Goal: Information Seeking & Learning: Learn about a topic

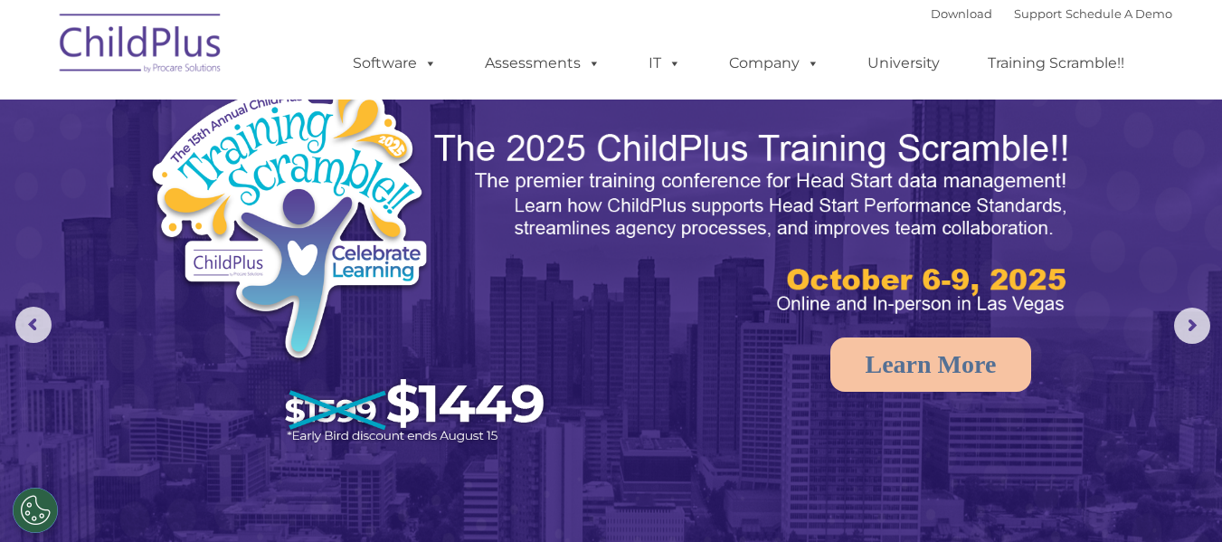
click at [110, 50] on img at bounding box center [141, 46] width 181 height 90
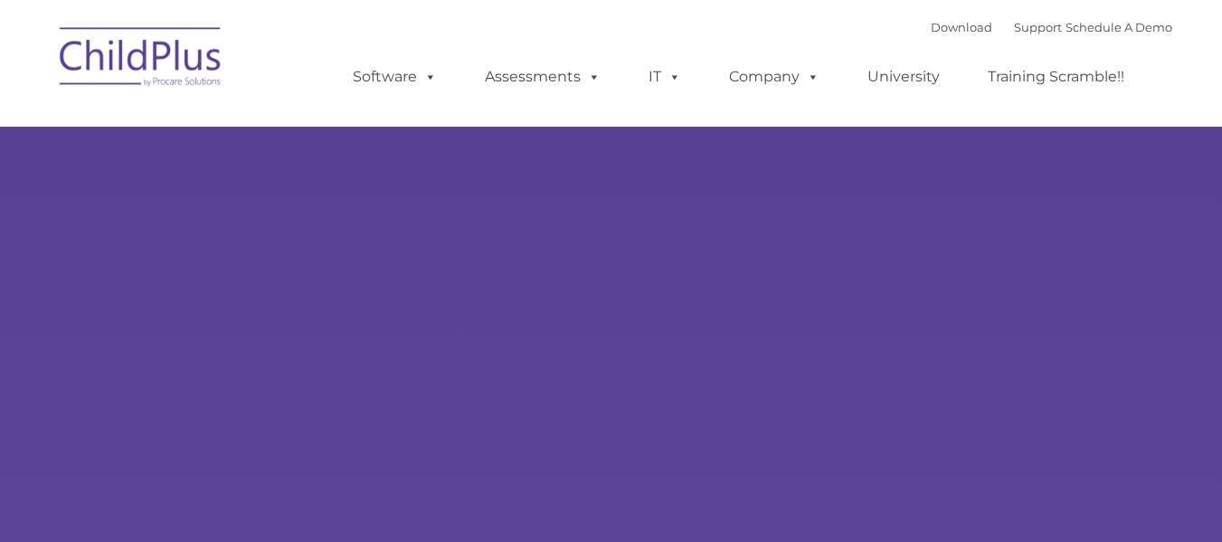
type input ""
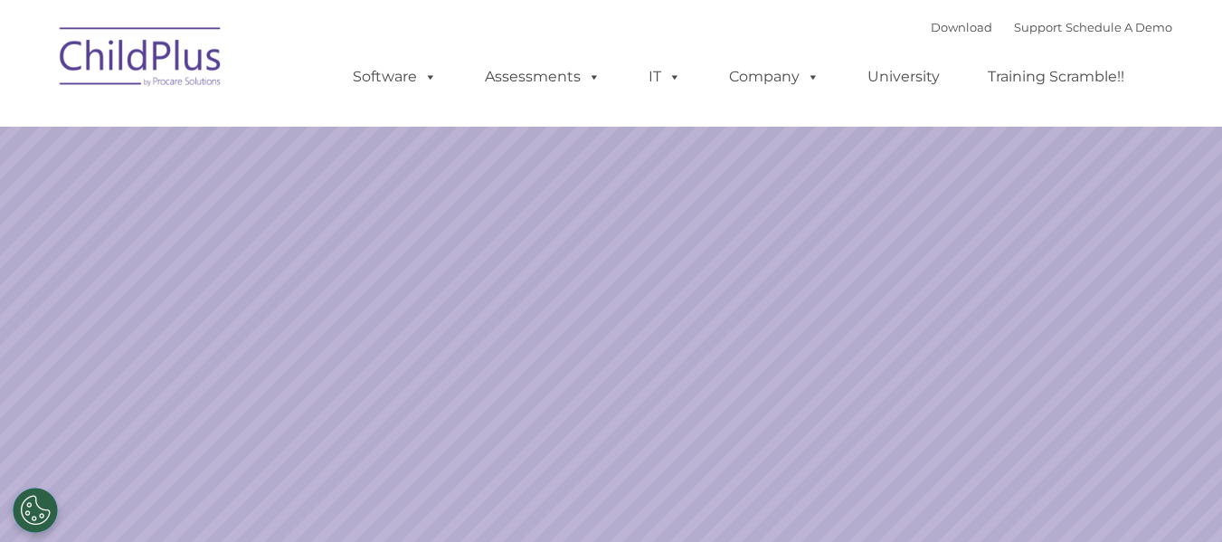
select select "MEDIUM"
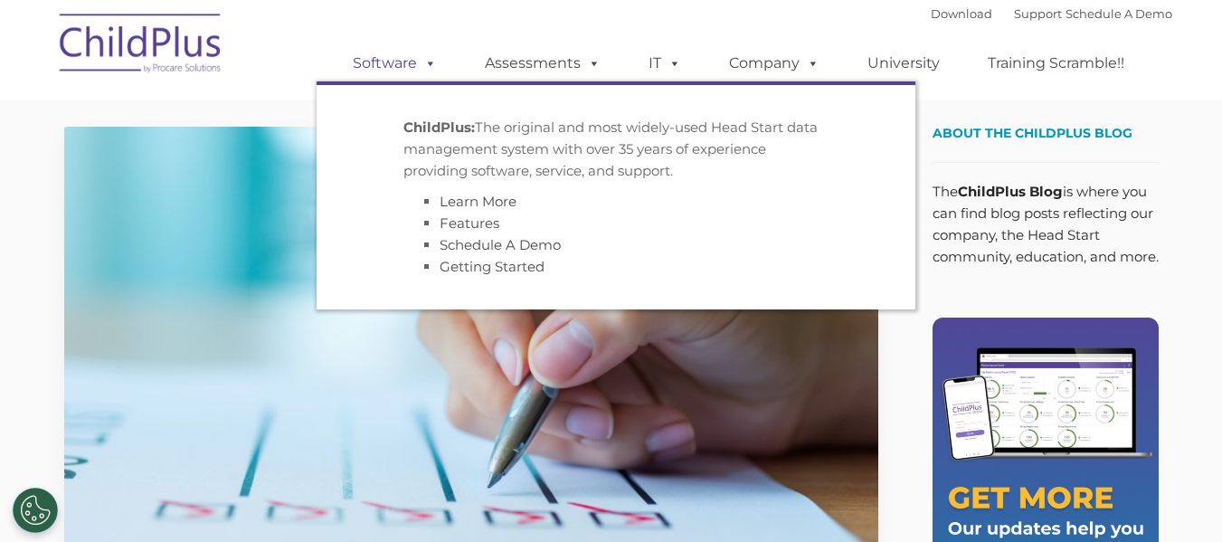
click at [431, 65] on span at bounding box center [427, 62] width 20 height 17
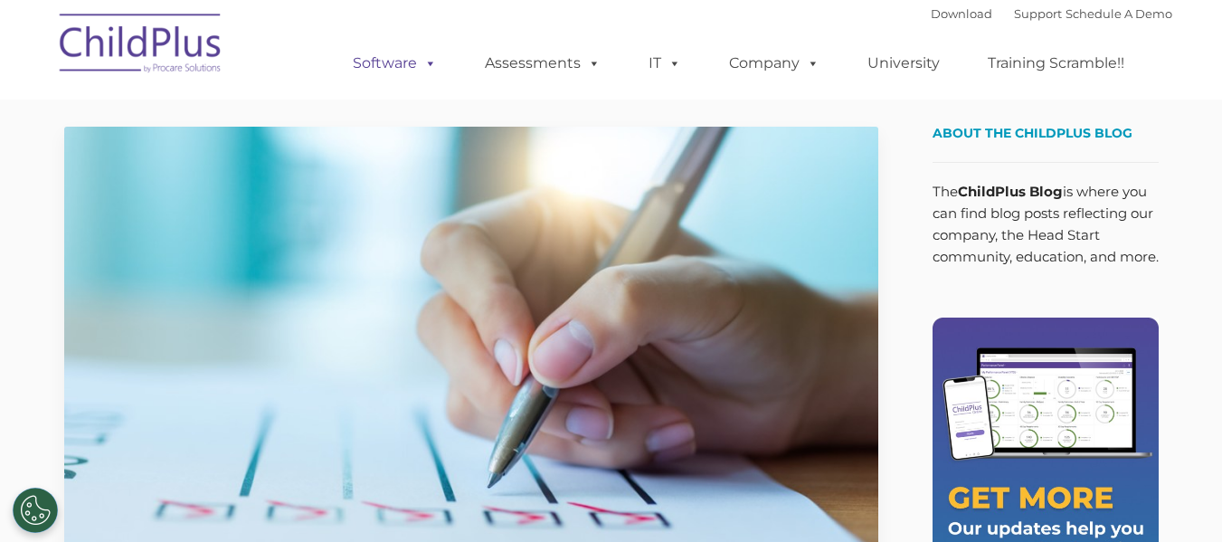
click at [406, 62] on link "Software" at bounding box center [395, 63] width 120 height 36
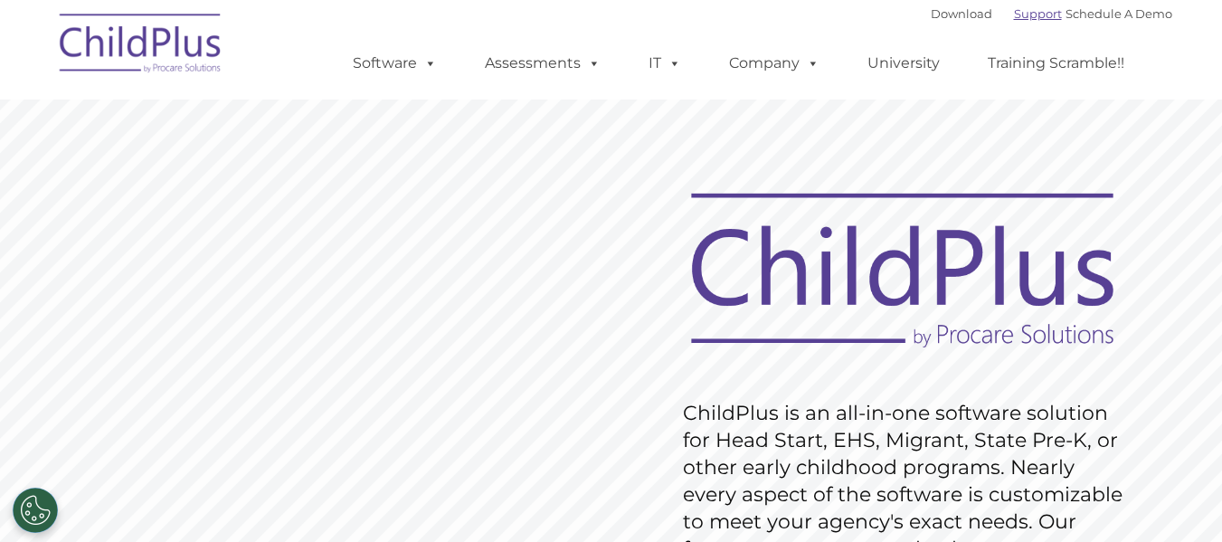
click at [1014, 18] on link "Support" at bounding box center [1038, 13] width 48 height 14
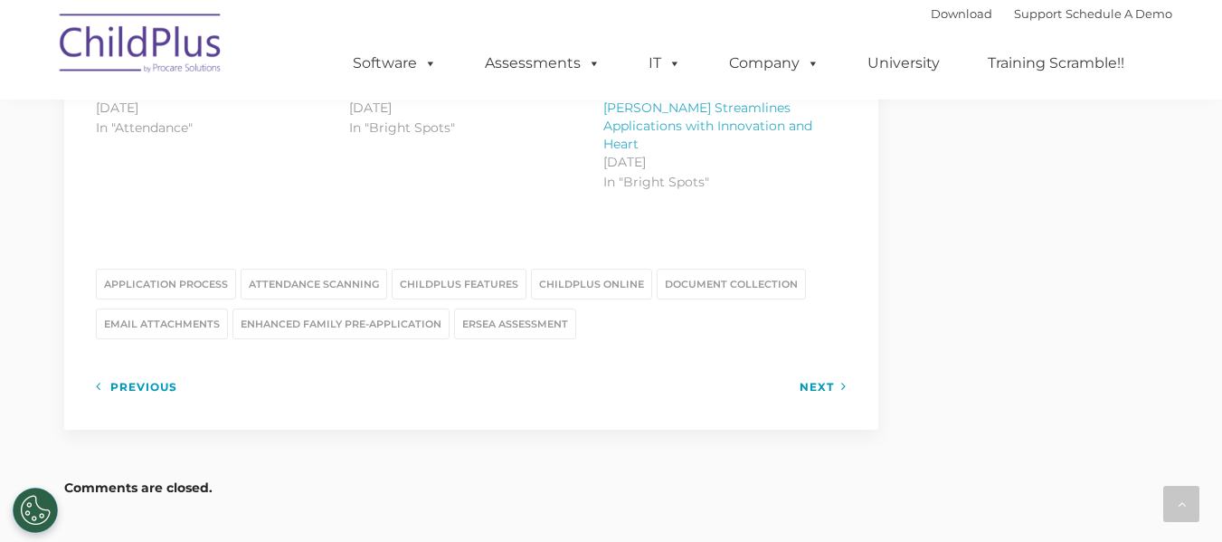
scroll to position [2376, 0]
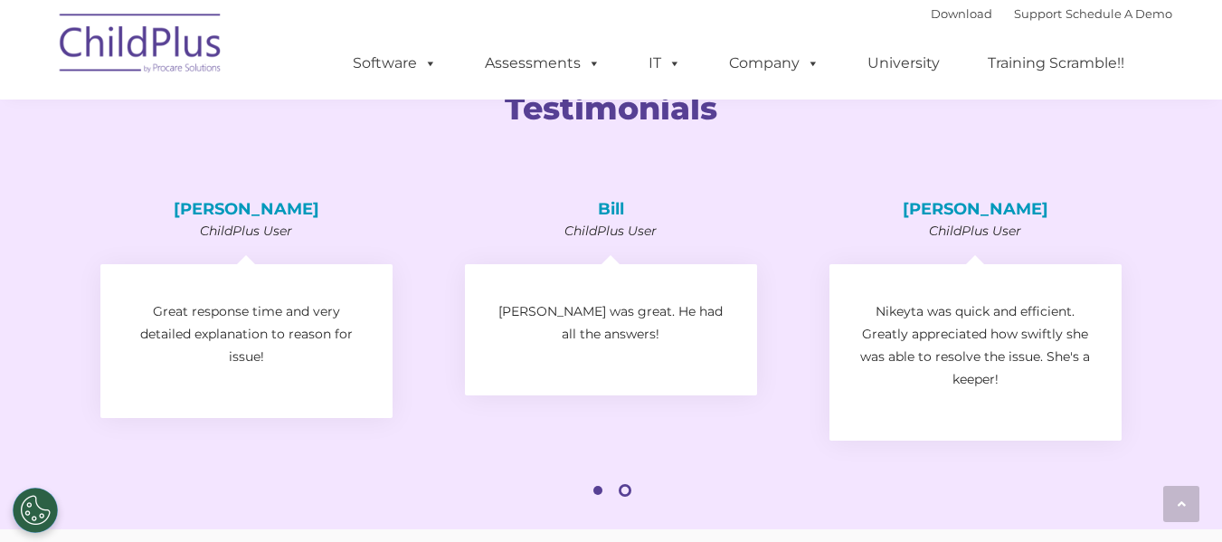
scroll to position [2761, 0]
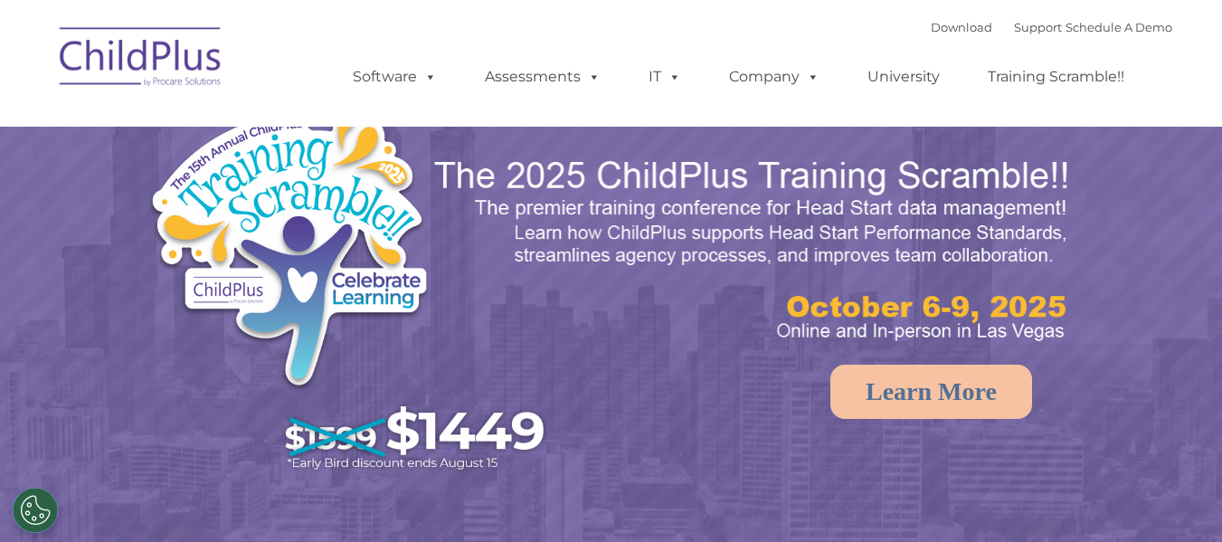
select select "MEDIUM"
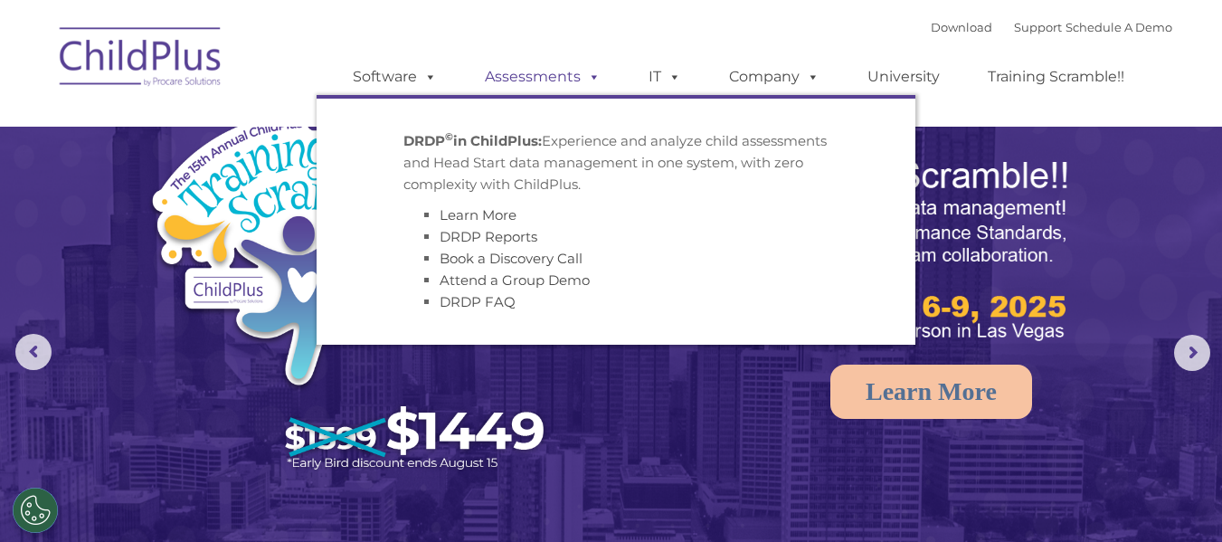
click at [593, 75] on span at bounding box center [591, 76] width 20 height 17
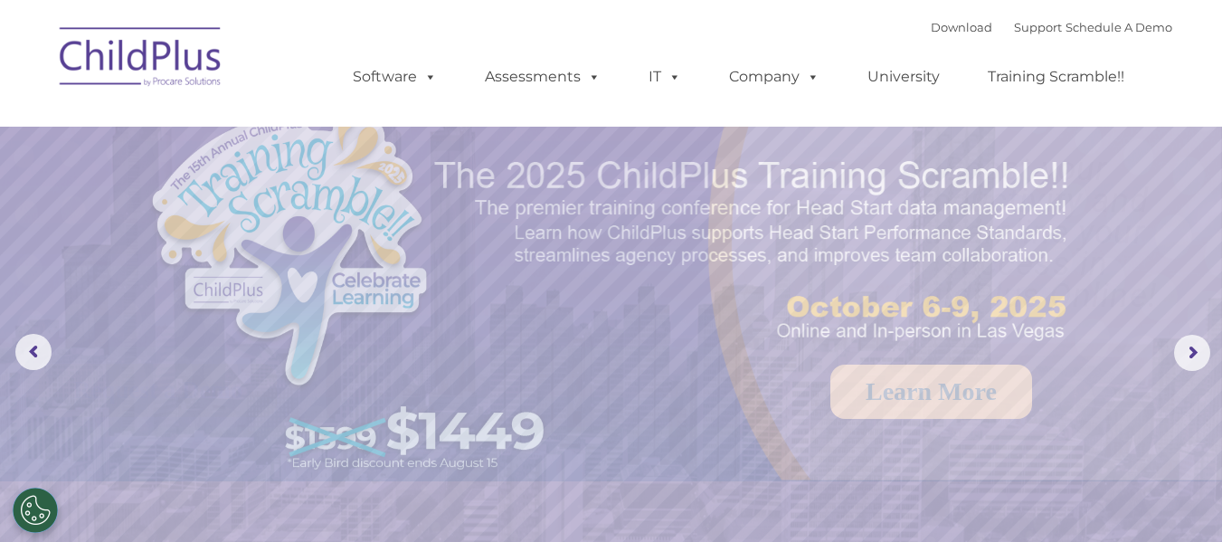
click at [177, 47] on img at bounding box center [141, 59] width 181 height 90
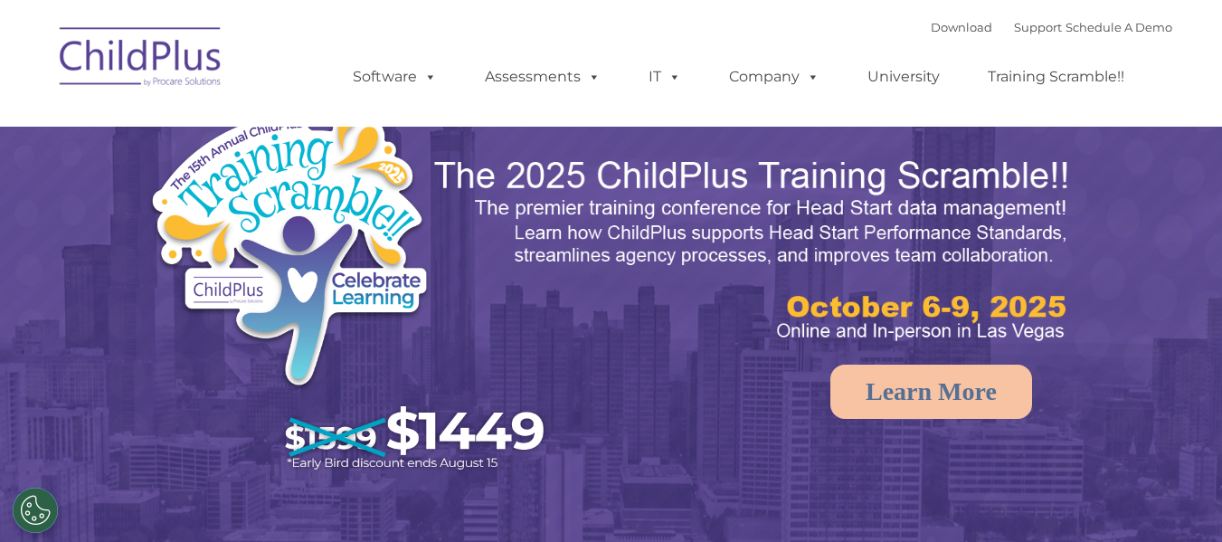
select select "MEDIUM"
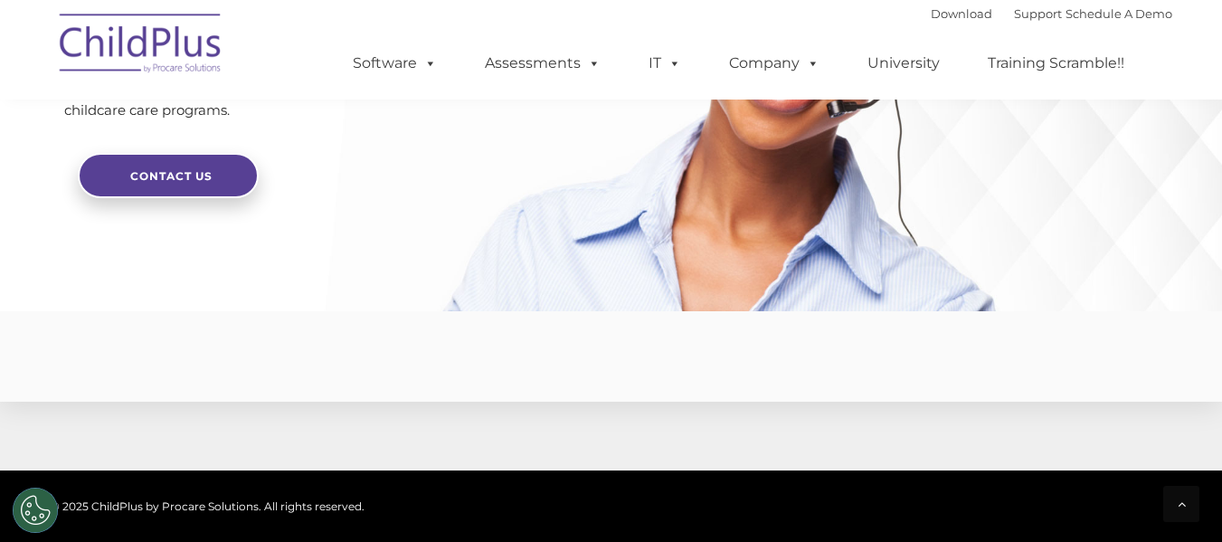
scroll to position [4579, 0]
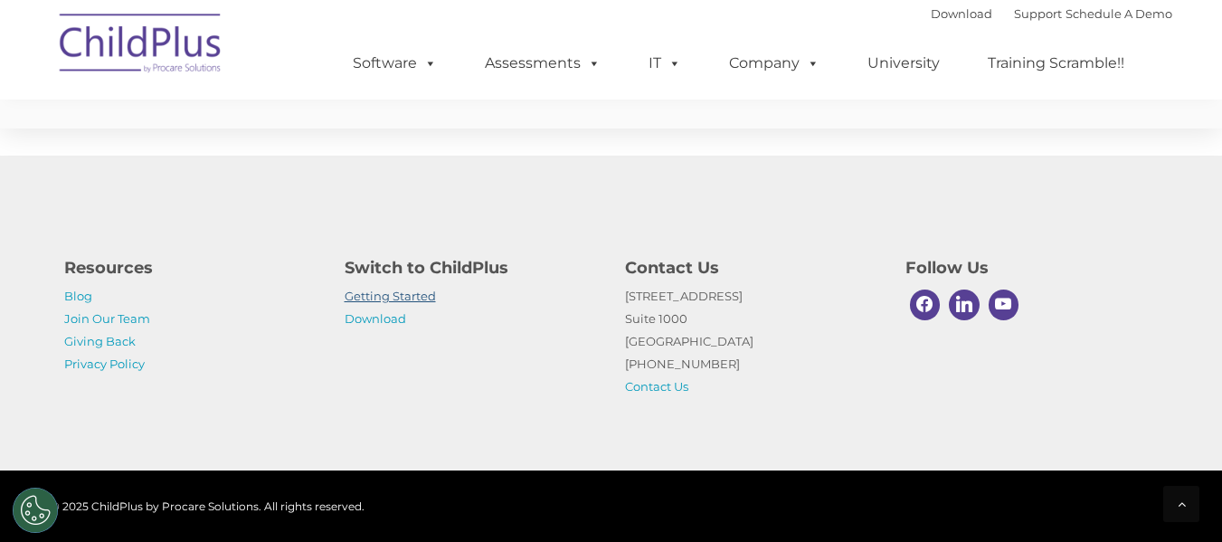
click at [394, 293] on link "Getting Started" at bounding box center [390, 296] width 91 height 14
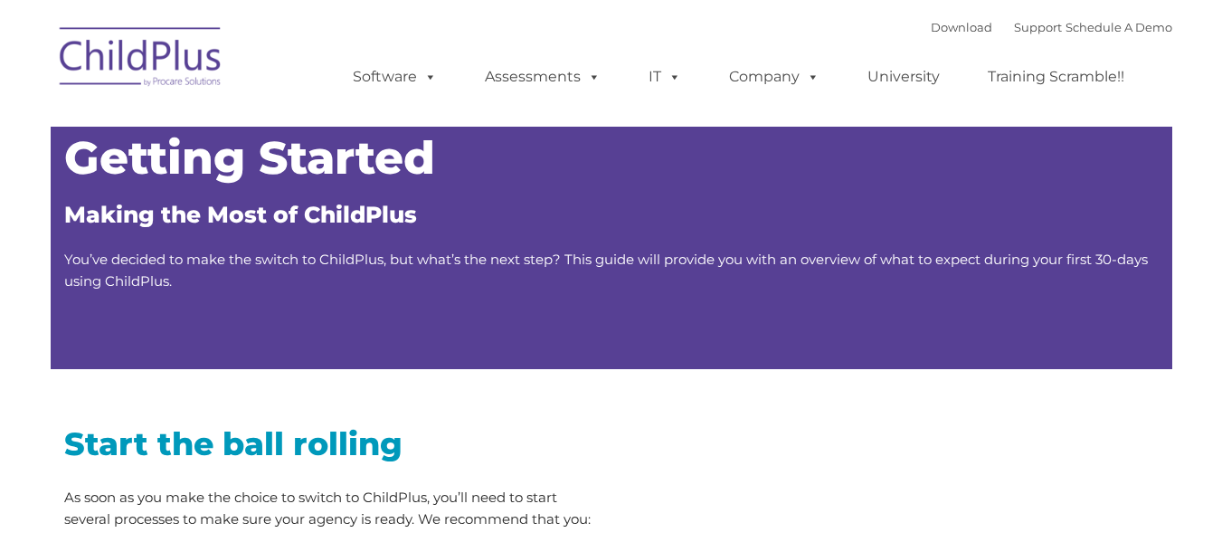
type input ""
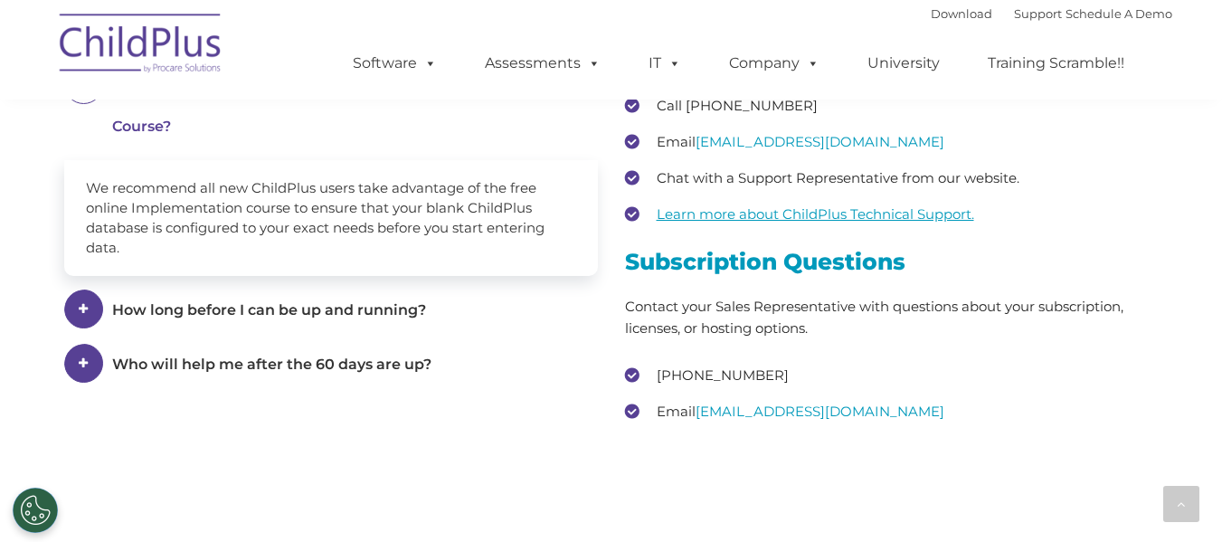
scroll to position [2536, 0]
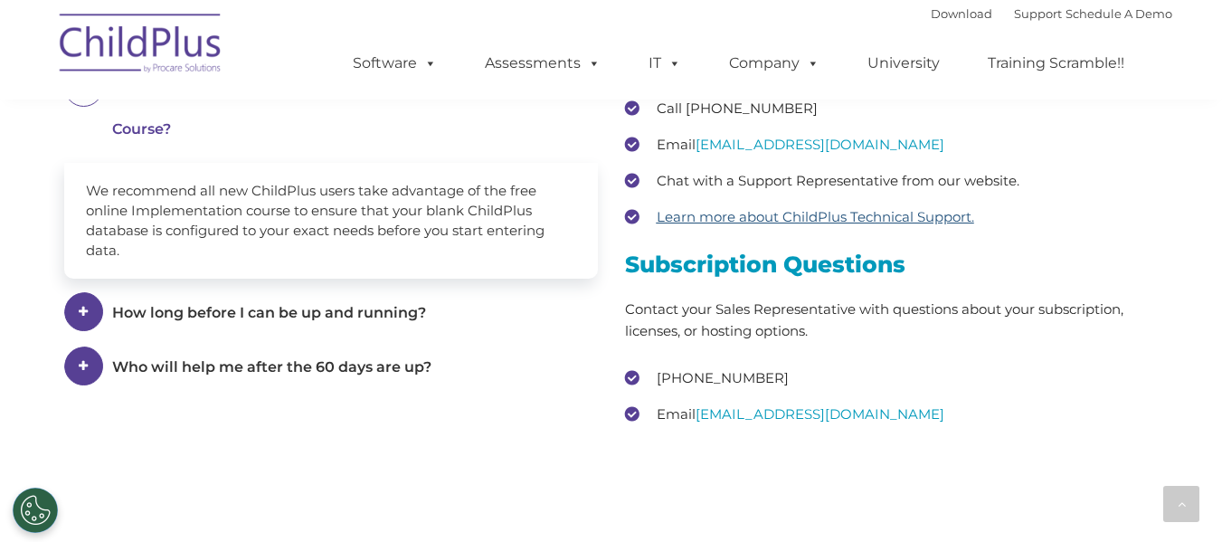
click at [791, 225] on u "Learn more about ChildPlus Technical Support." at bounding box center [816, 216] width 318 height 17
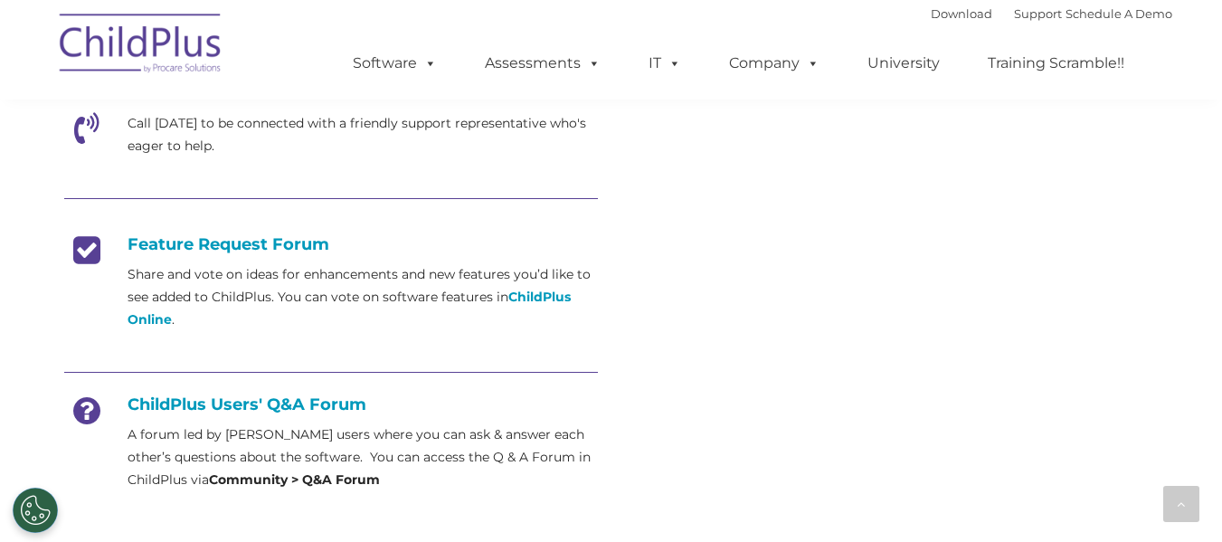
scroll to position [633, 0]
click at [536, 299] on strong "ChildPlus Online" at bounding box center [349, 307] width 443 height 39
